Goal: Transaction & Acquisition: Book appointment/travel/reservation

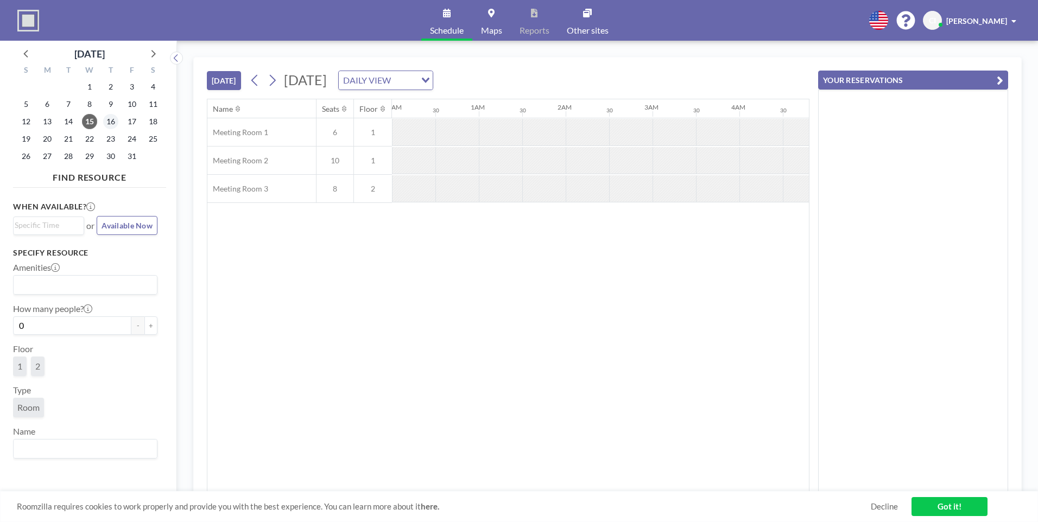
scroll to position [0, 782]
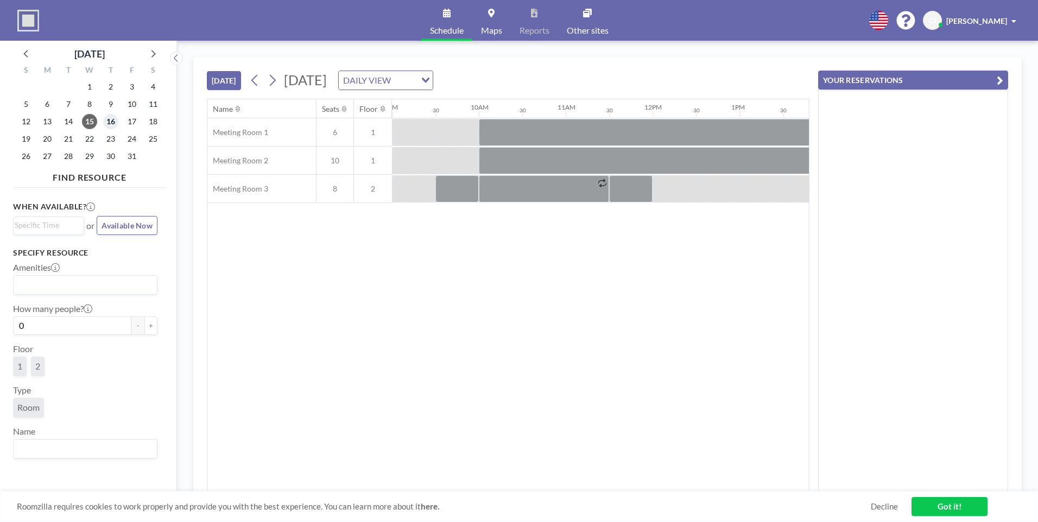
click at [112, 124] on span "16" at bounding box center [110, 121] width 15 height 15
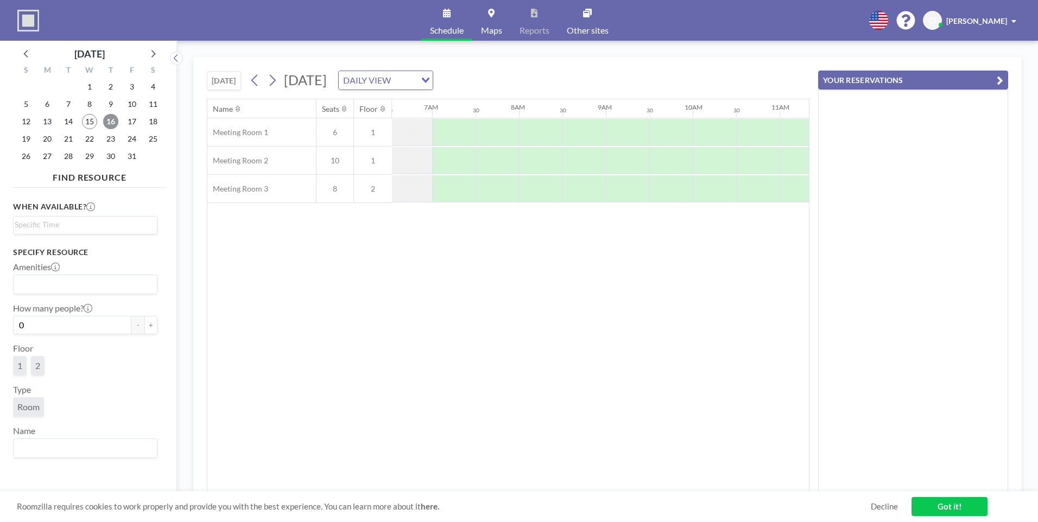
scroll to position [0, 651]
click at [422, 128] on div at bounding box center [413, 132] width 43 height 27
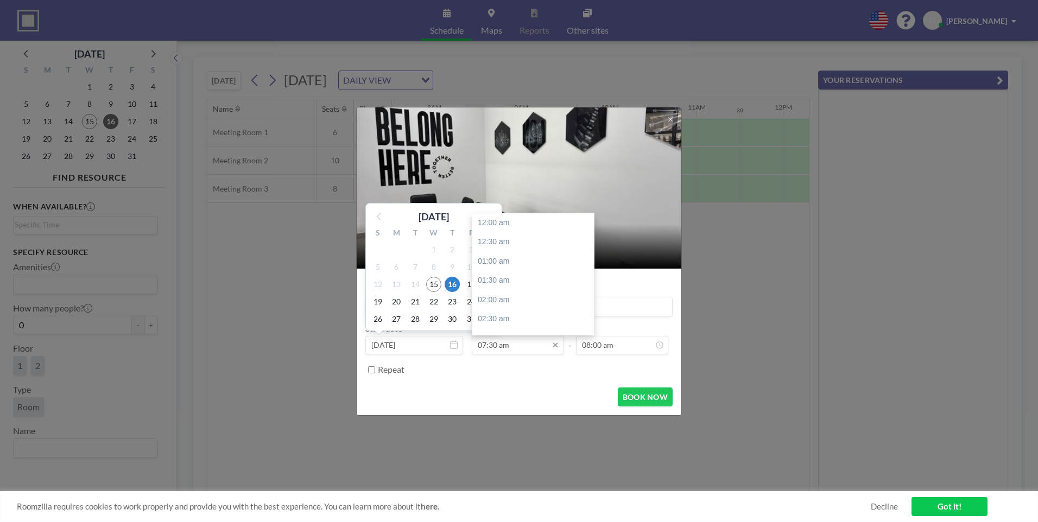
scroll to position [290, 0]
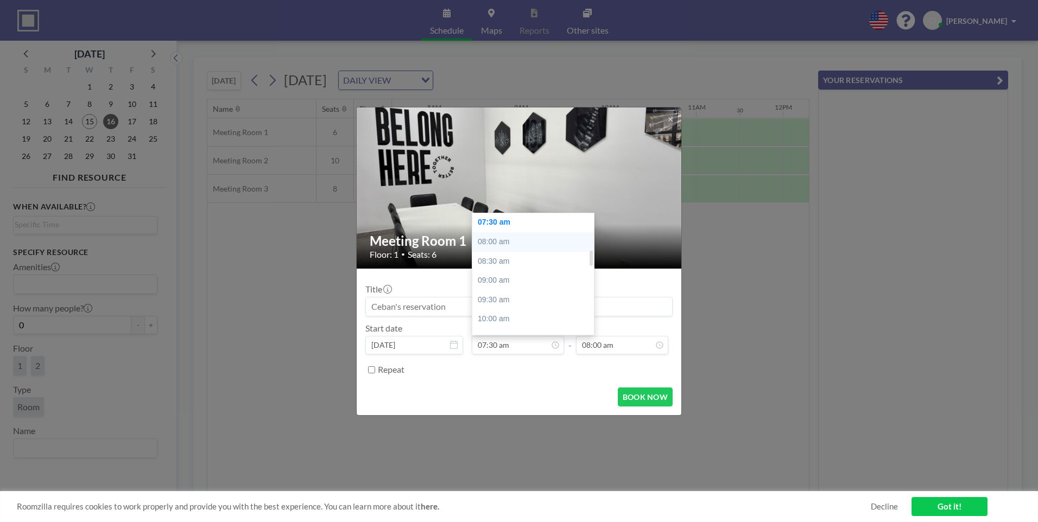
click at [497, 238] on div "08:00 am" at bounding box center [535, 242] width 127 height 20
type input "08:00 am"
click at [497, 238] on div "08:00 am" at bounding box center [535, 242] width 127 height 20
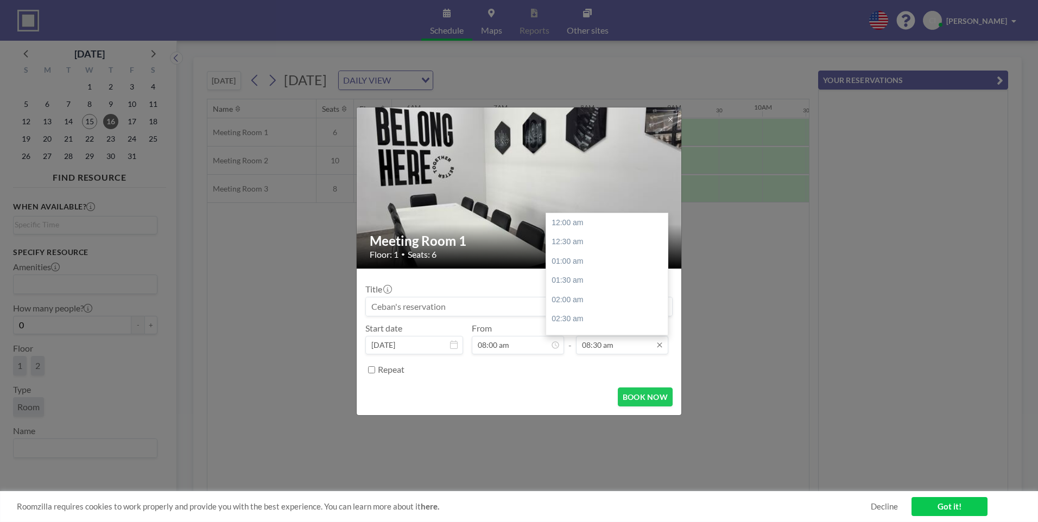
click at [614, 348] on input "08:30 am" at bounding box center [622, 345] width 92 height 18
click at [562, 276] on div "05:00 pm" at bounding box center [609, 280] width 127 height 20
type input "05:00 pm"
click at [562, 276] on div "05:00 pm" at bounding box center [609, 280] width 127 height 20
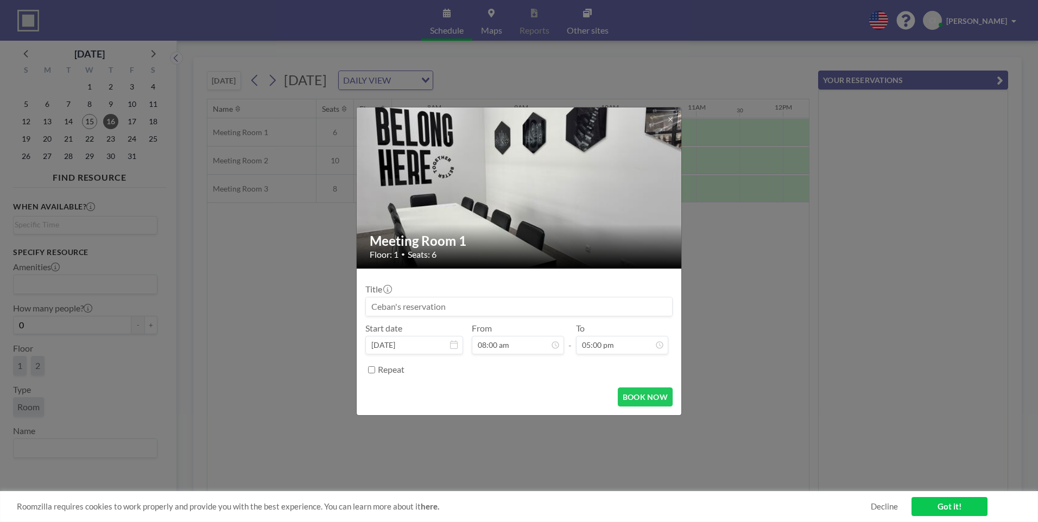
scroll to position [657, 0]
click at [647, 397] on button "BOOK NOW" at bounding box center [645, 397] width 55 height 19
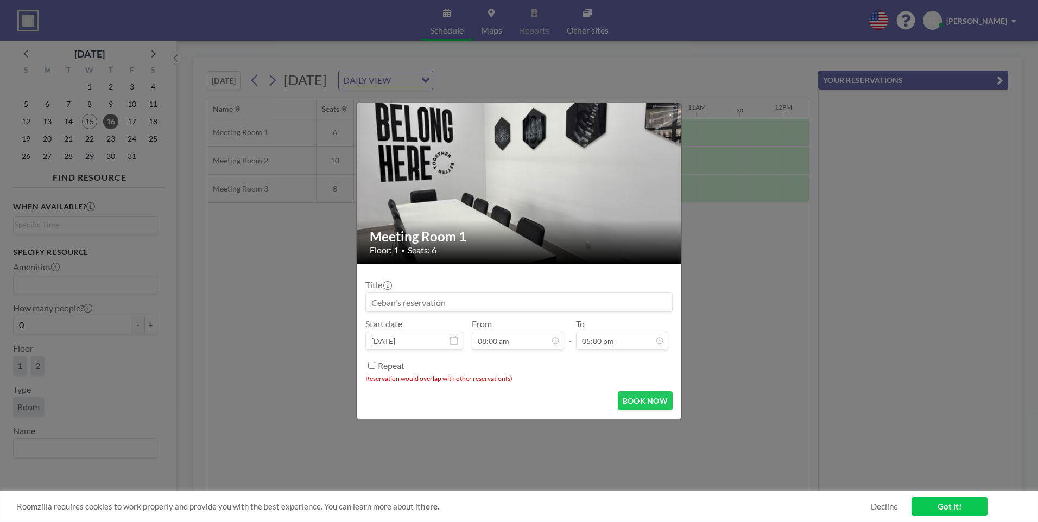
click at [677, 120] on div at bounding box center [670, 114] width 15 height 15
click at [666, 113] on button at bounding box center [670, 114] width 15 height 15
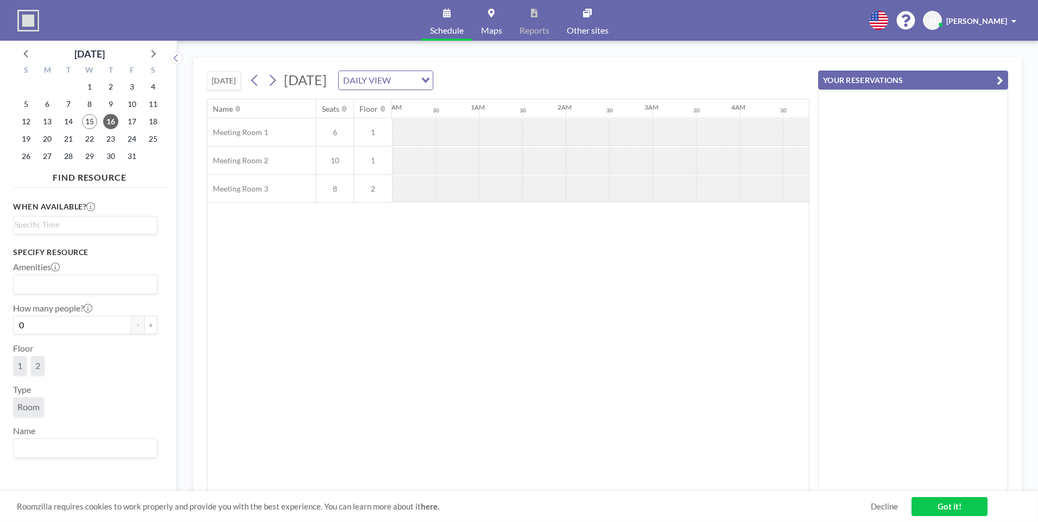
click at [420, 155] on div at bounding box center [413, 160] width 43 height 27
click at [404, 166] on div at bounding box center [407, 160] width 43 height 27
click at [506, 155] on div at bounding box center [494, 160] width 43 height 27
click at [553, 162] on div at bounding box center [538, 160] width 43 height 27
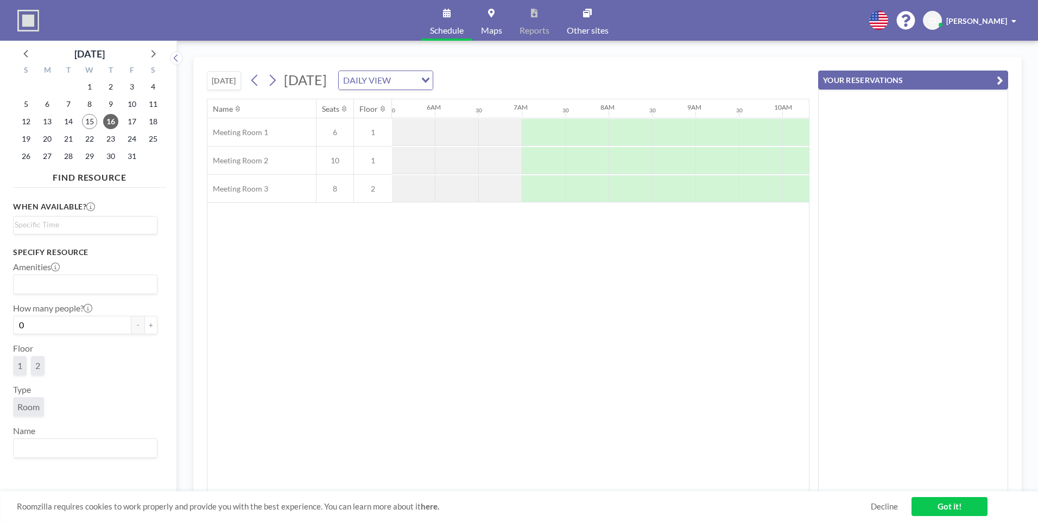
scroll to position [0, 489]
click at [524, 158] on div at bounding box center [532, 160] width 43 height 27
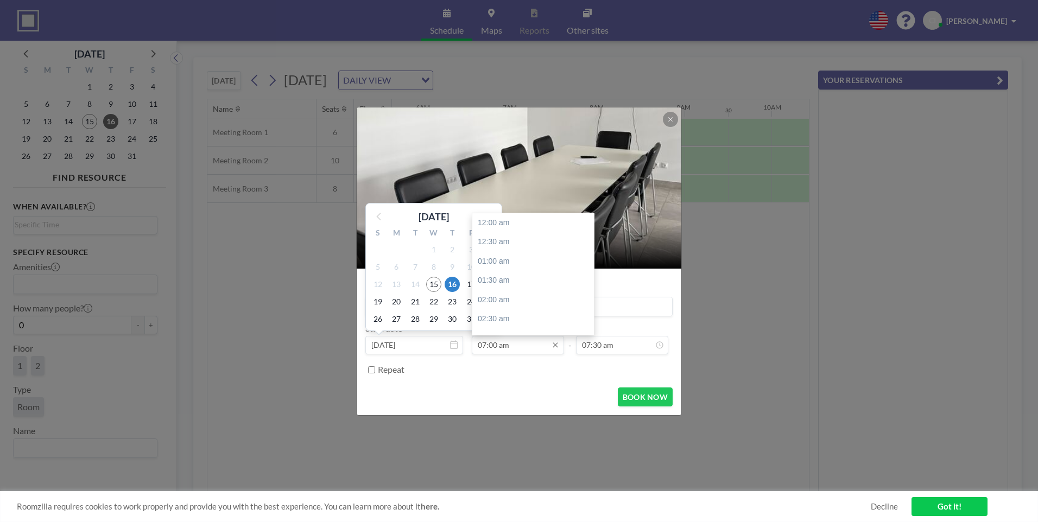
scroll to position [270, 0]
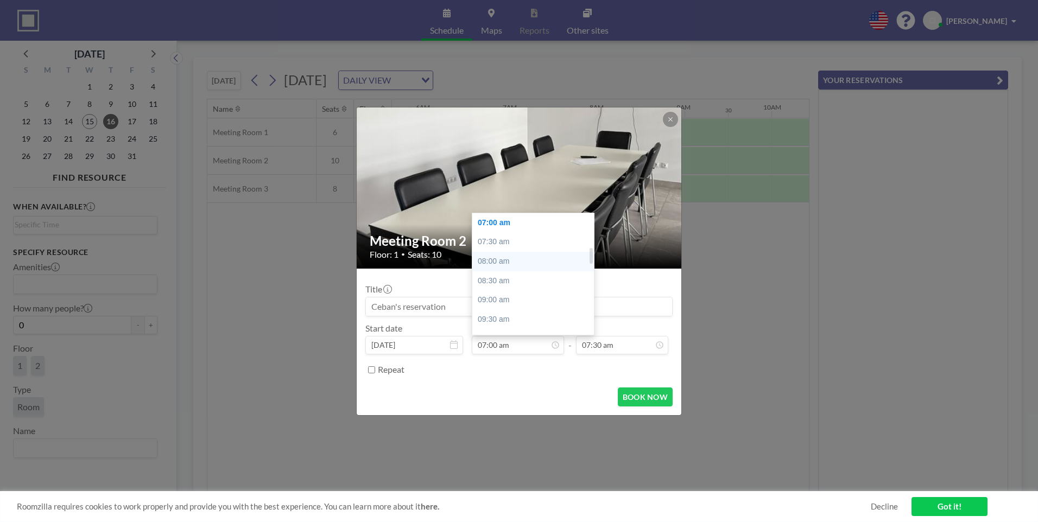
click at [490, 261] on div "08:00 am" at bounding box center [535, 262] width 127 height 20
type input "08:00 am"
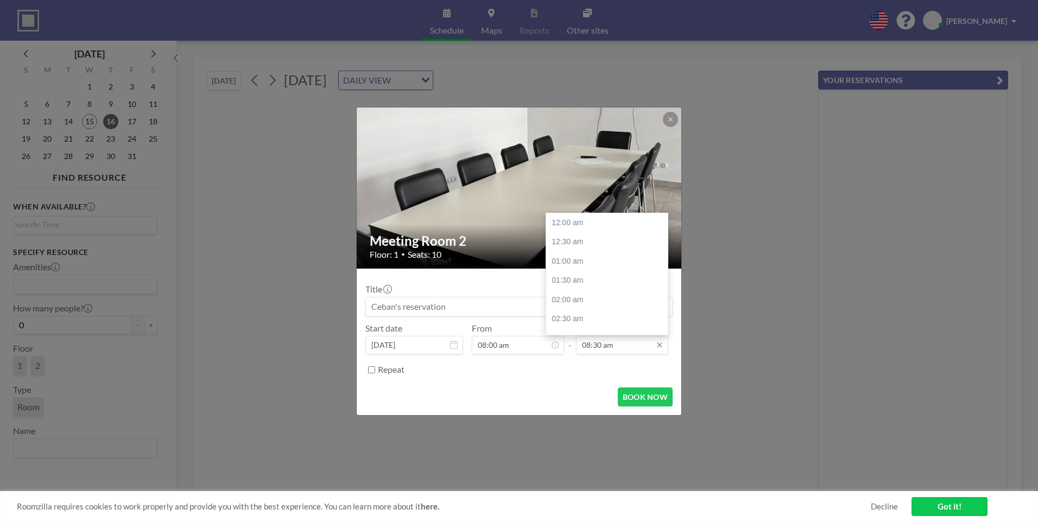
scroll to position [328, 0]
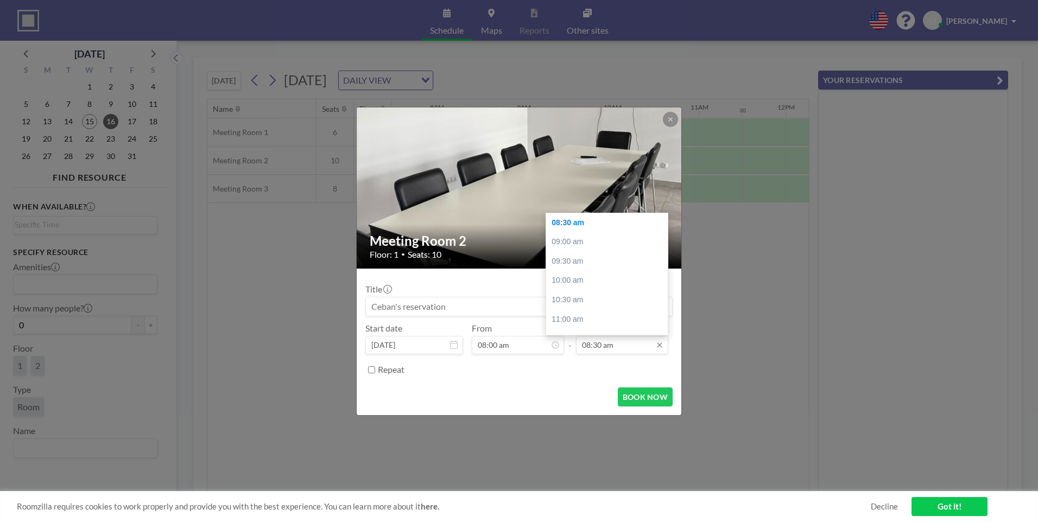
click at [622, 349] on input "08:30 am" at bounding box center [622, 345] width 92 height 18
click at [578, 269] on div "04:30 pm" at bounding box center [609, 261] width 127 height 20
click at [609, 347] on input "04:30 pm" at bounding box center [622, 345] width 92 height 18
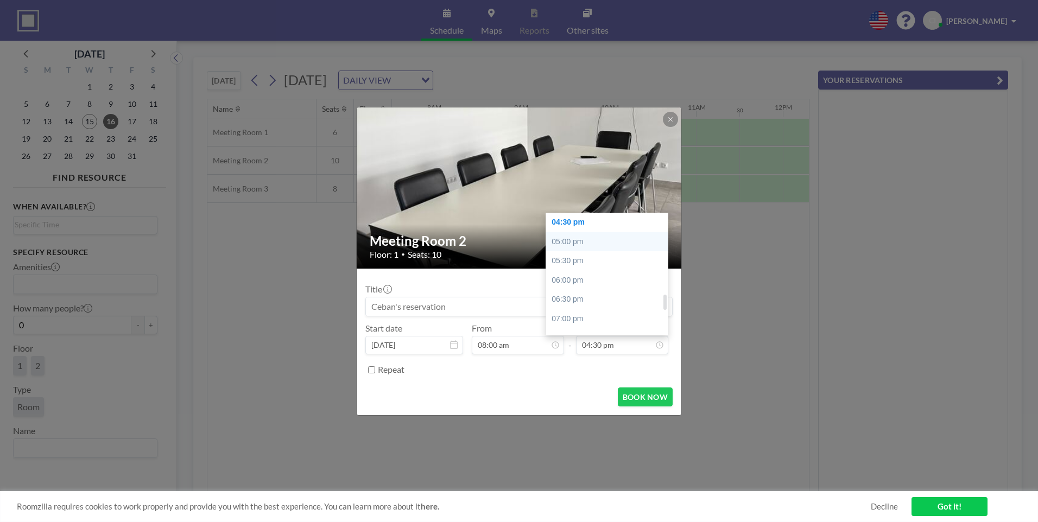
click at [574, 241] on div "05:00 pm" at bounding box center [609, 242] width 127 height 20
type input "05:00 pm"
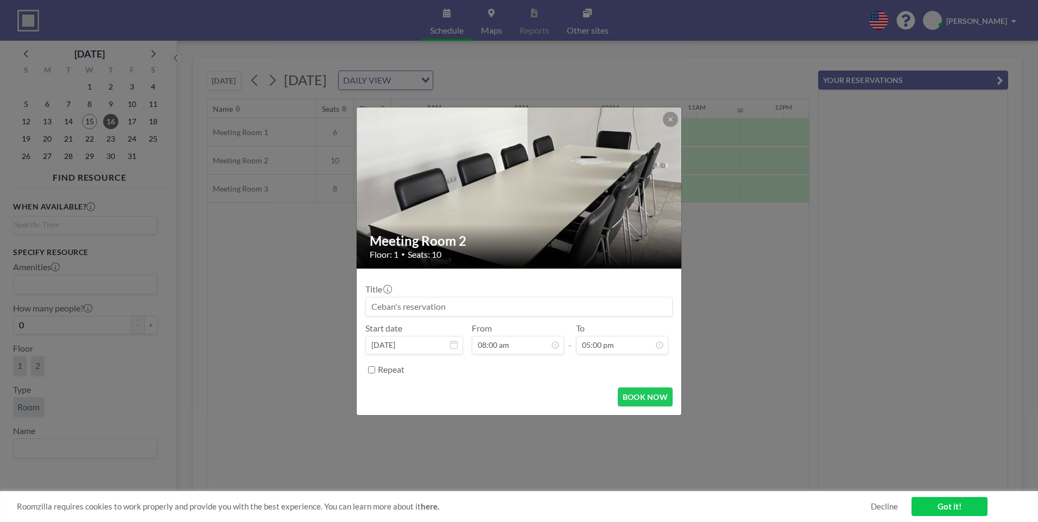
scroll to position [657, 0]
click at [648, 397] on button "BOOK NOW" at bounding box center [645, 397] width 55 height 19
